Goal: Navigation & Orientation: Understand site structure

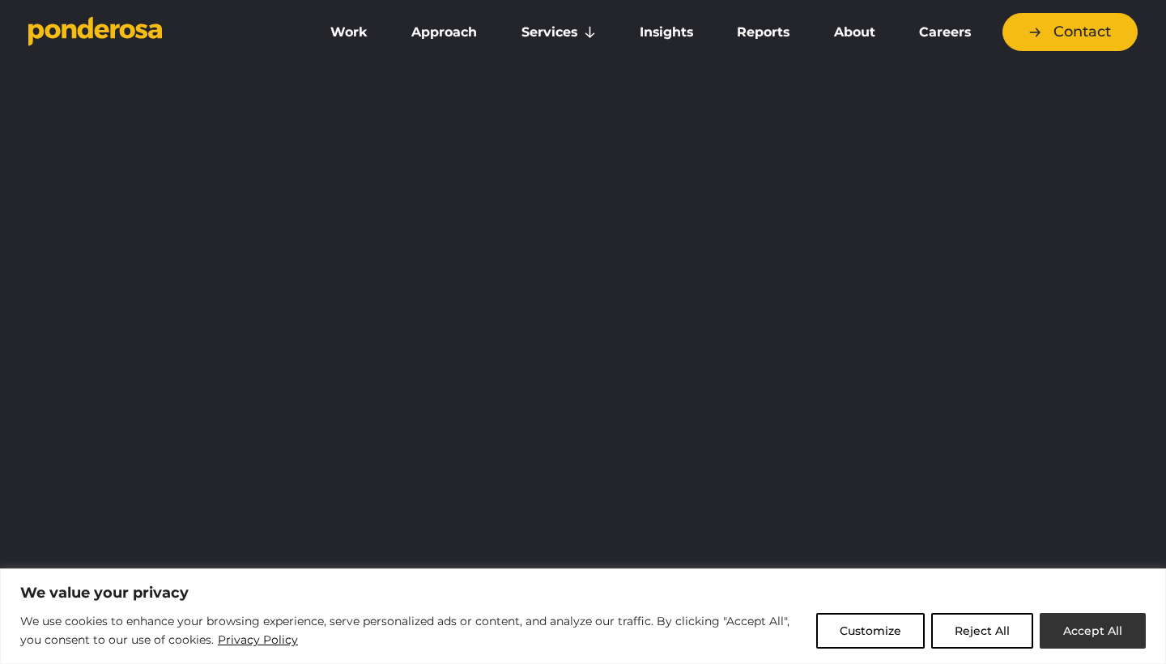
click at [1080, 632] on button "Accept All" at bounding box center [1093, 631] width 106 height 36
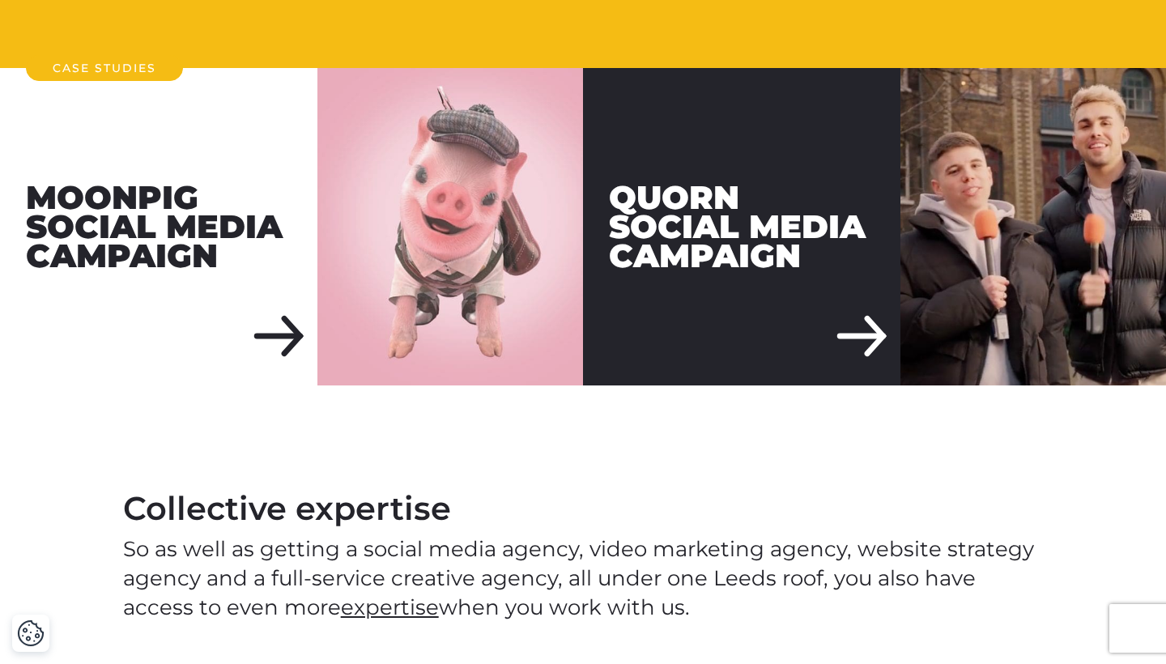
scroll to position [1943, 0]
click at [873, 386] on div "Quorn Social Media Campaign" at bounding box center [742, 227] width 318 height 318
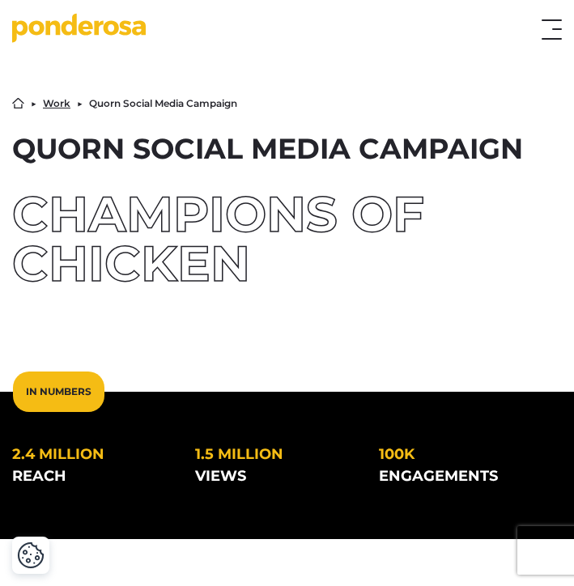
click at [553, 28] on button "Toggle menu" at bounding box center [552, 29] width 20 height 20
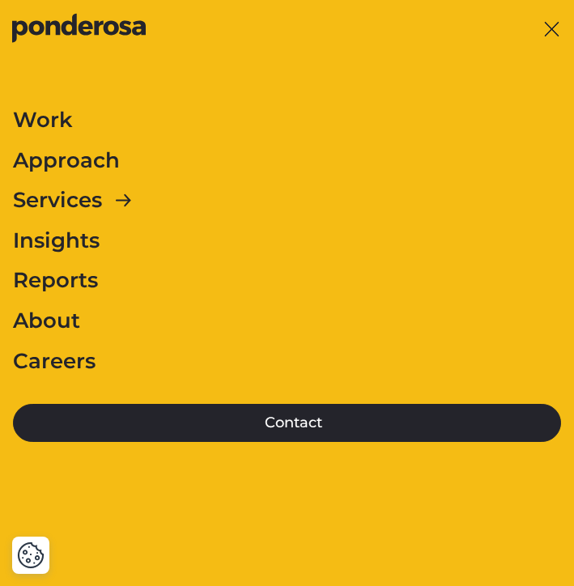
click at [56, 119] on link "Work" at bounding box center [43, 121] width 60 height 34
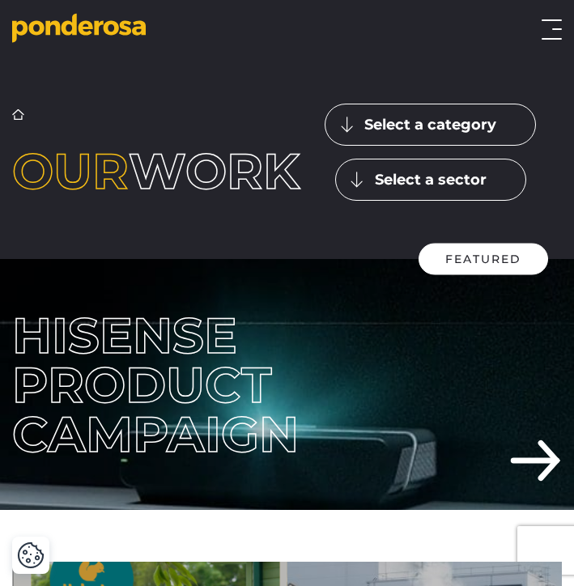
click at [554, 34] on button "Toggle menu" at bounding box center [552, 29] width 20 height 20
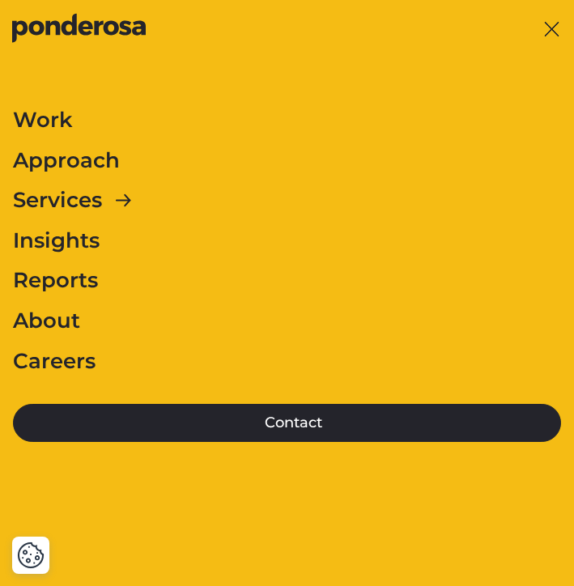
click at [93, 157] on link "Approach" at bounding box center [66, 161] width 107 height 34
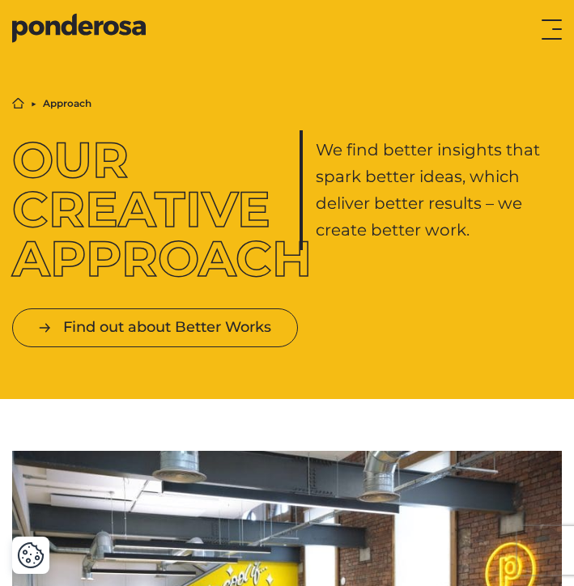
click at [551, 25] on button "Toggle menu" at bounding box center [552, 29] width 20 height 20
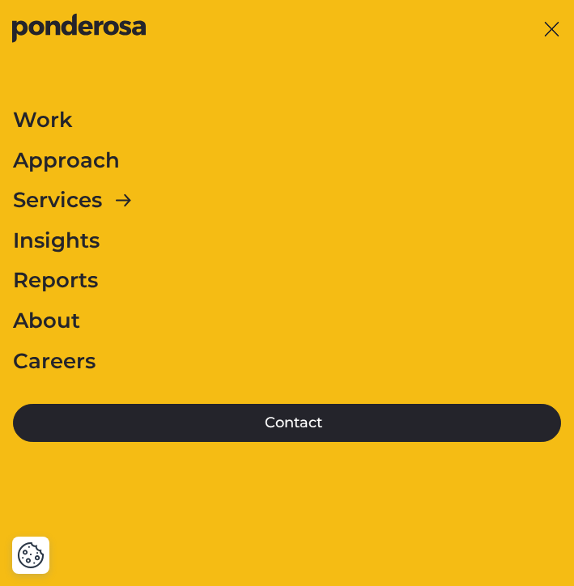
click at [61, 351] on link "Careers" at bounding box center [54, 362] width 83 height 34
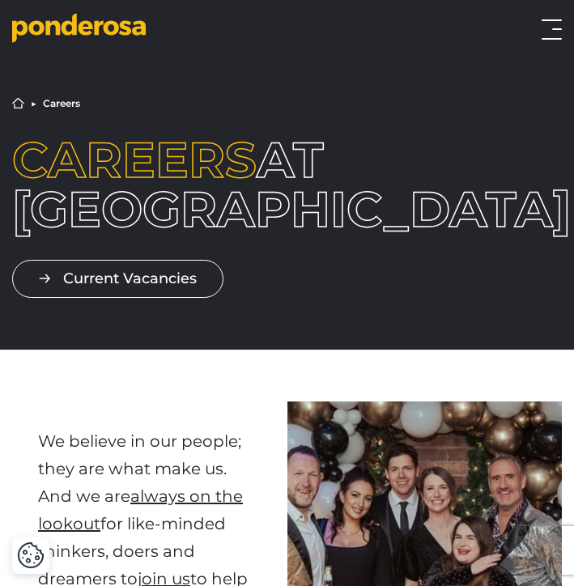
click at [544, 32] on button "Toggle menu" at bounding box center [552, 29] width 20 height 20
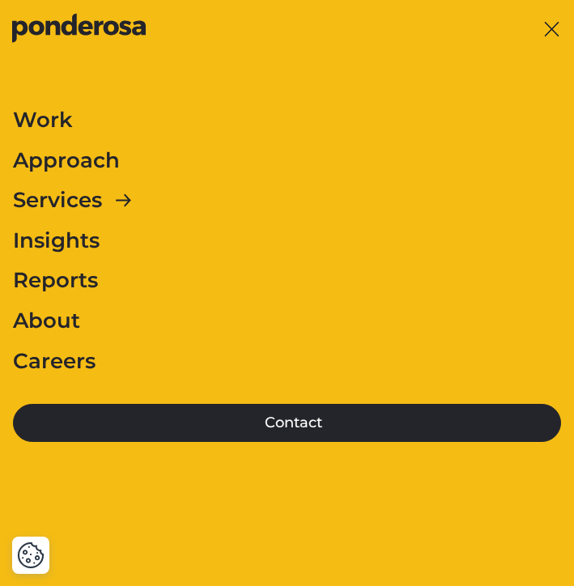
click at [63, 167] on link "Approach" at bounding box center [66, 161] width 107 height 34
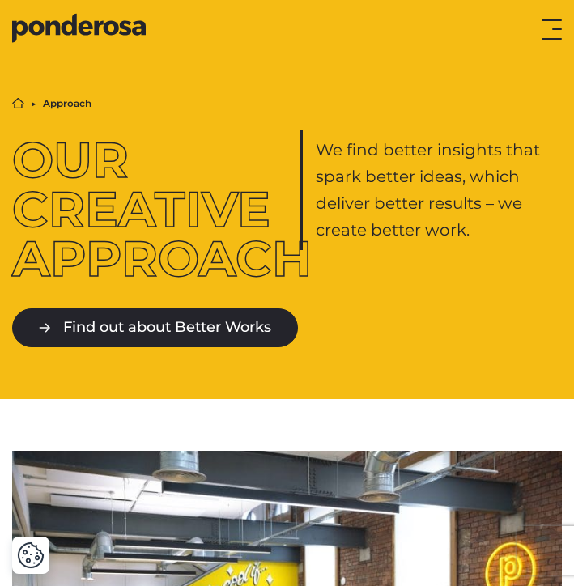
click at [194, 322] on link "Find out about Better Works" at bounding box center [155, 328] width 286 height 38
